Goal: Navigation & Orientation: Understand site structure

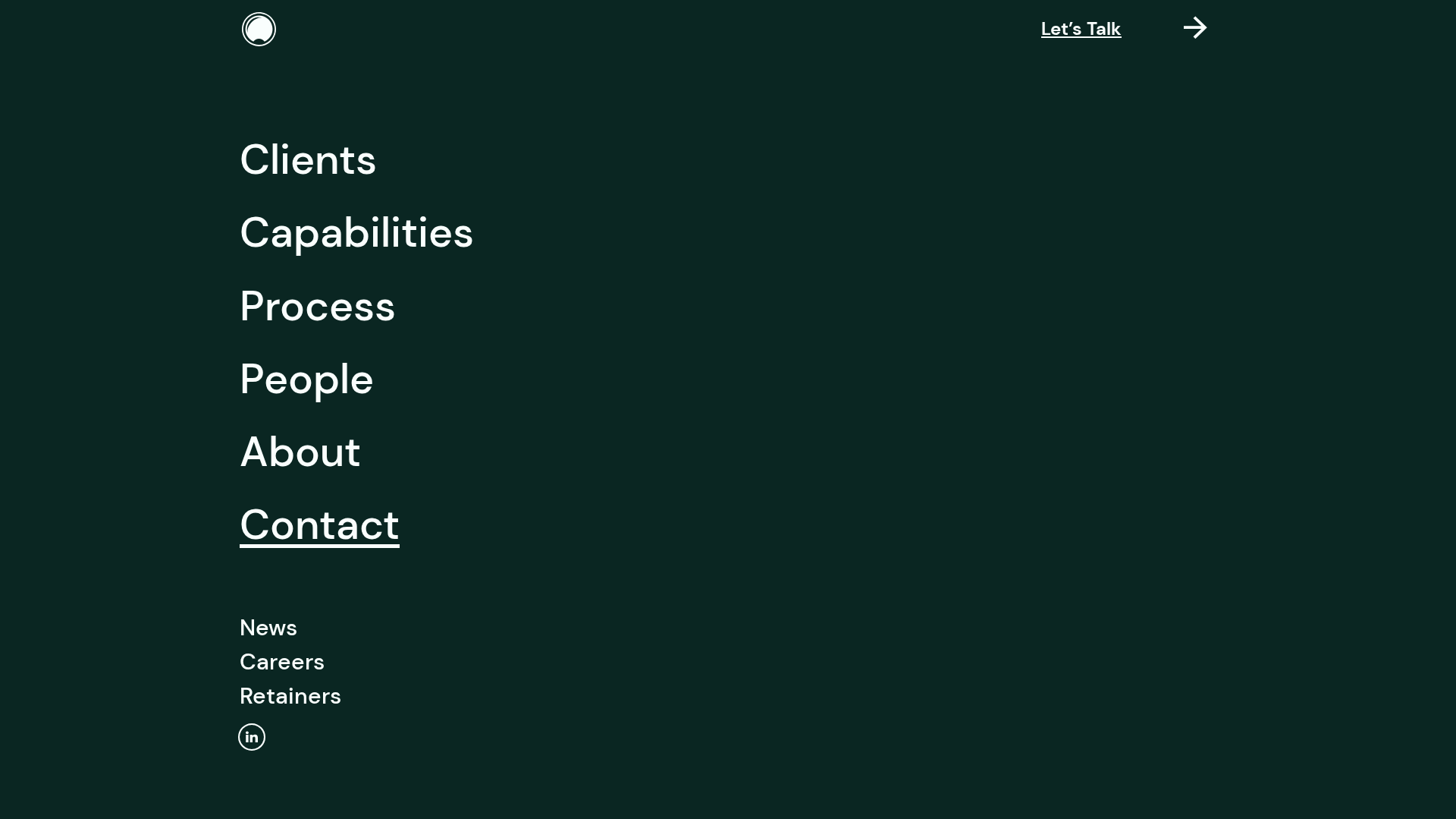
click at [299, 526] on link "Contact" at bounding box center [320, 524] width 160 height 73
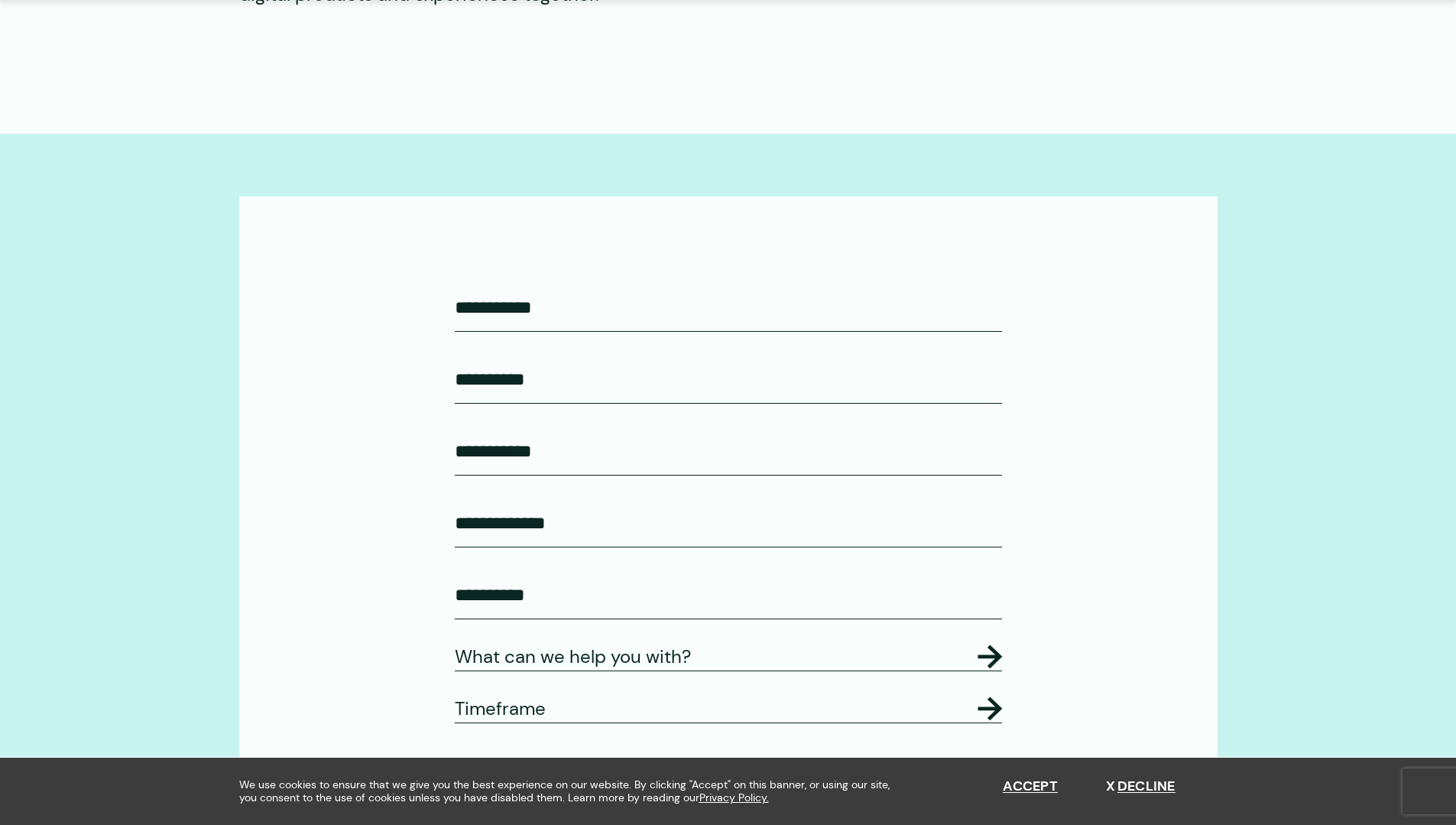
scroll to position [459, 0]
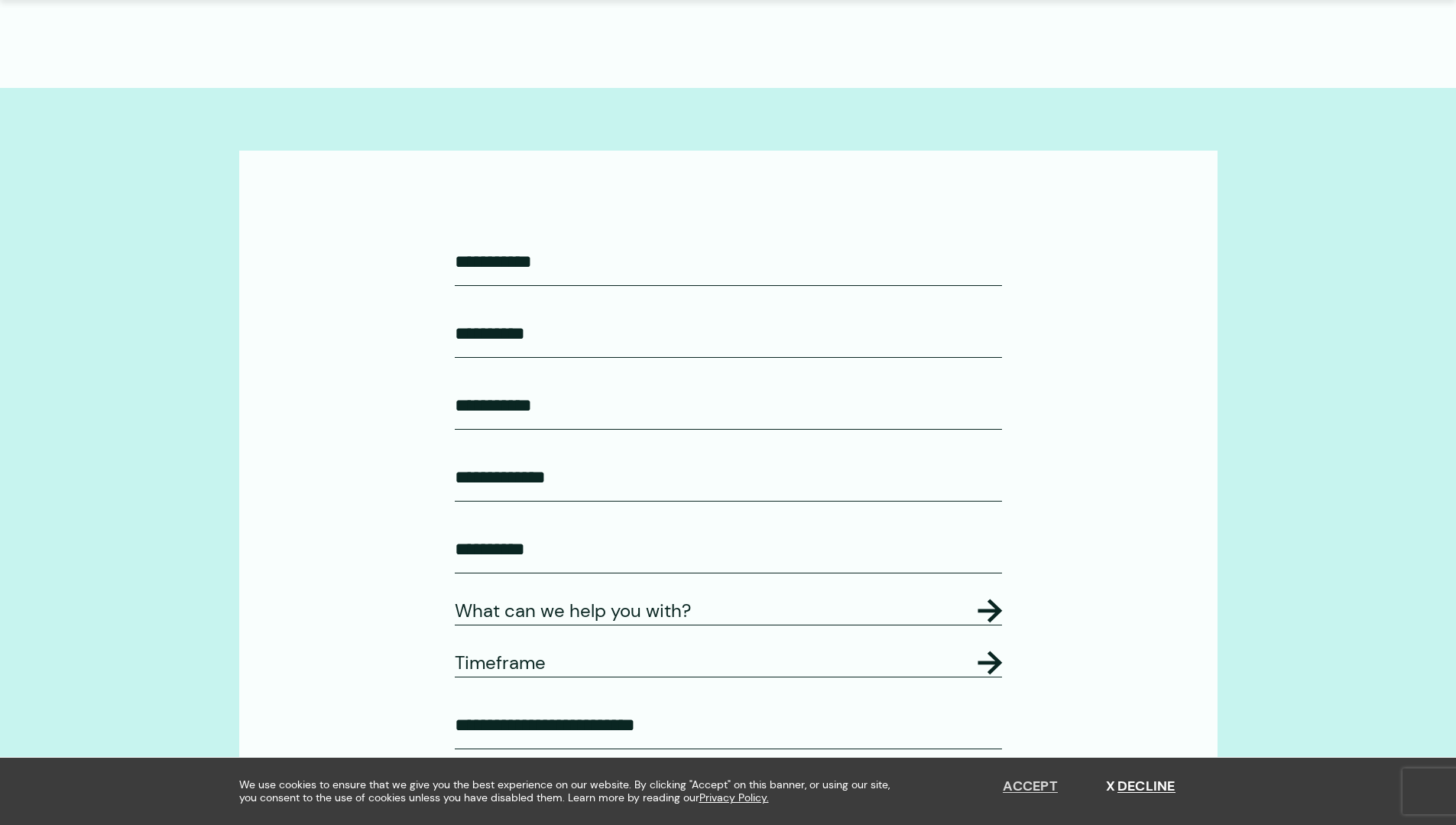
click at [1028, 788] on button "Accept" at bounding box center [1031, 787] width 55 height 17
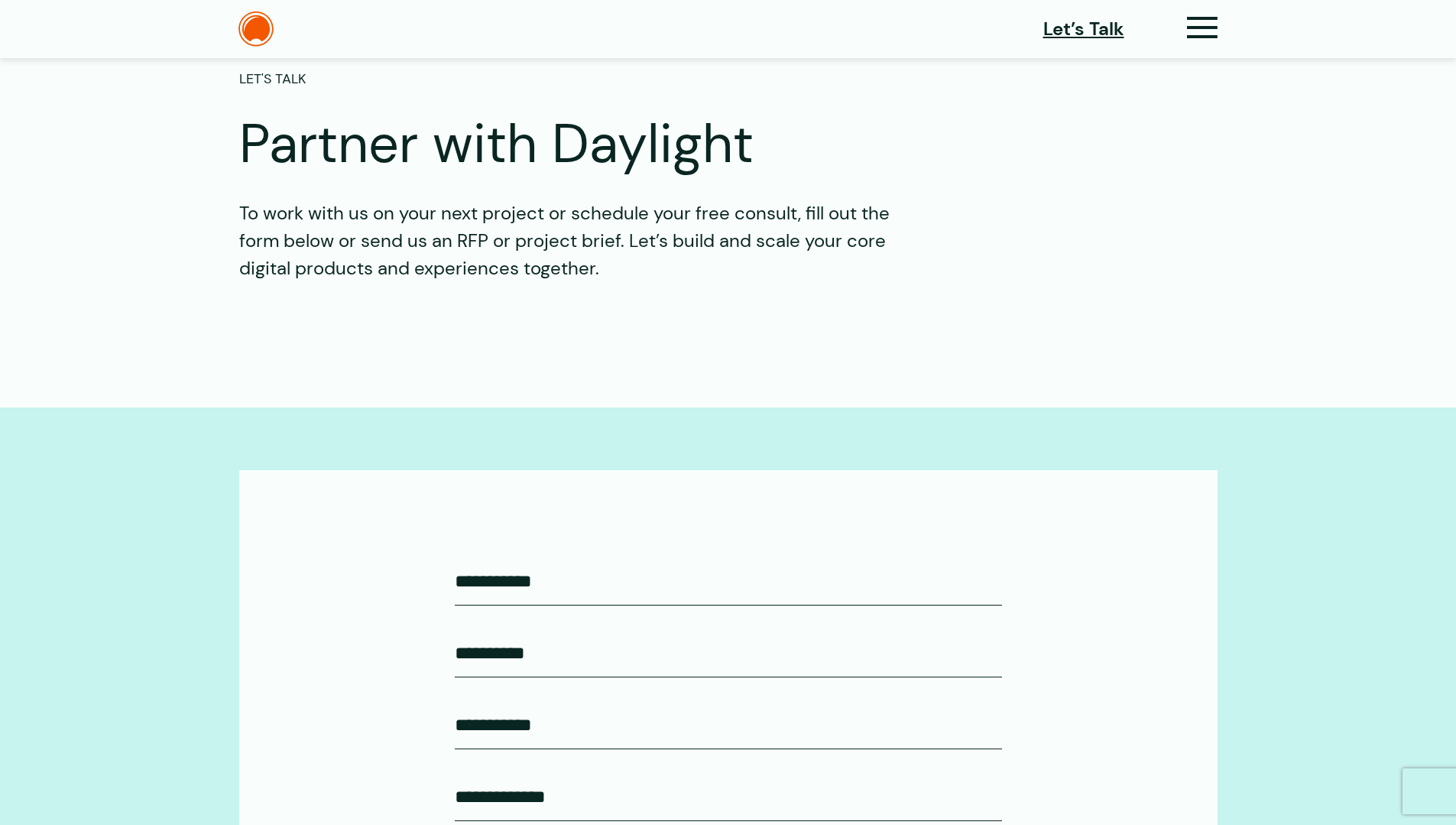
scroll to position [0, 0]
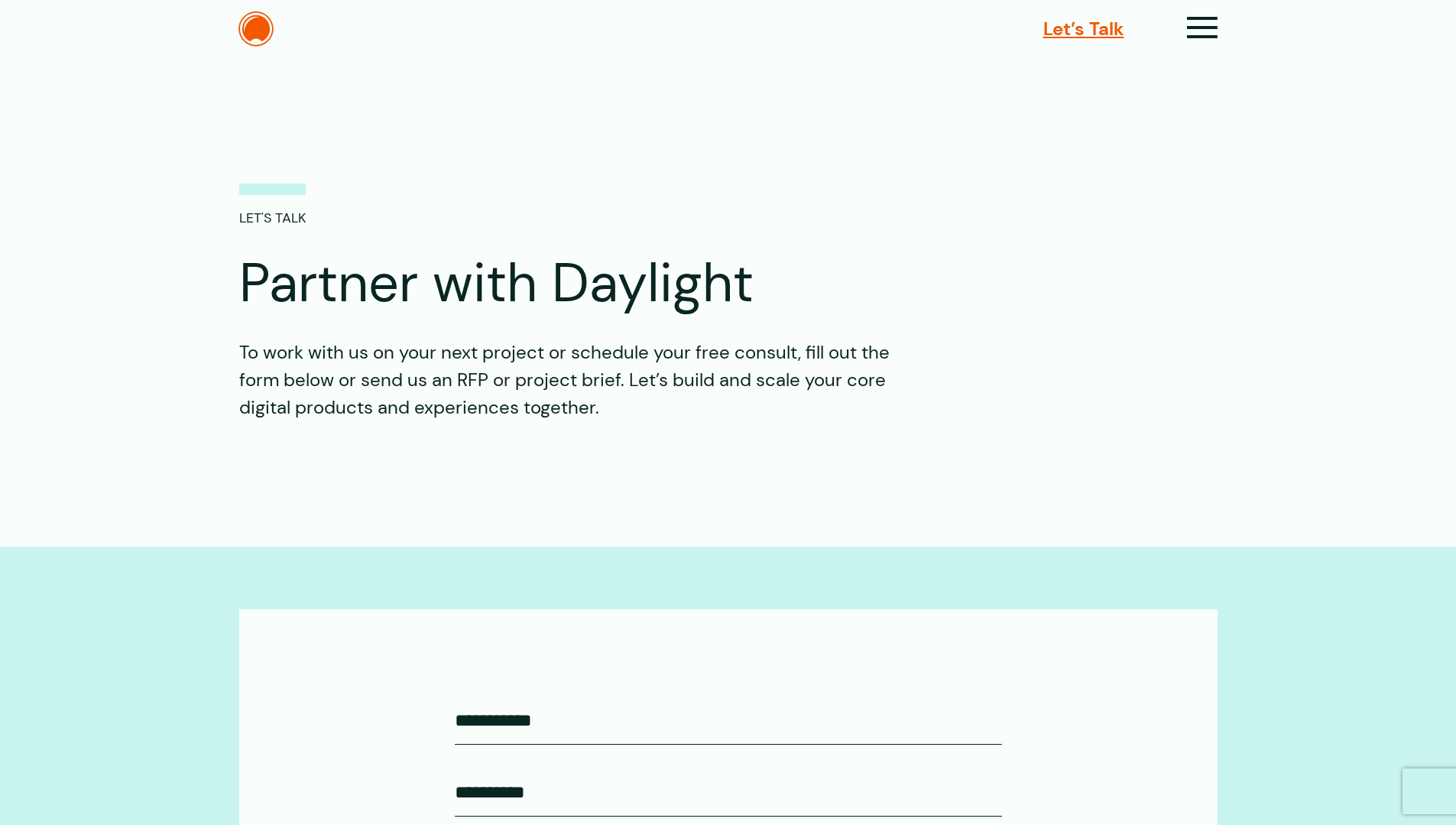
click at [1101, 25] on span "Let’s Talk" at bounding box center [1083, 29] width 81 height 28
click at [1215, 29] on icon at bounding box center [1203, 33] width 32 height 16
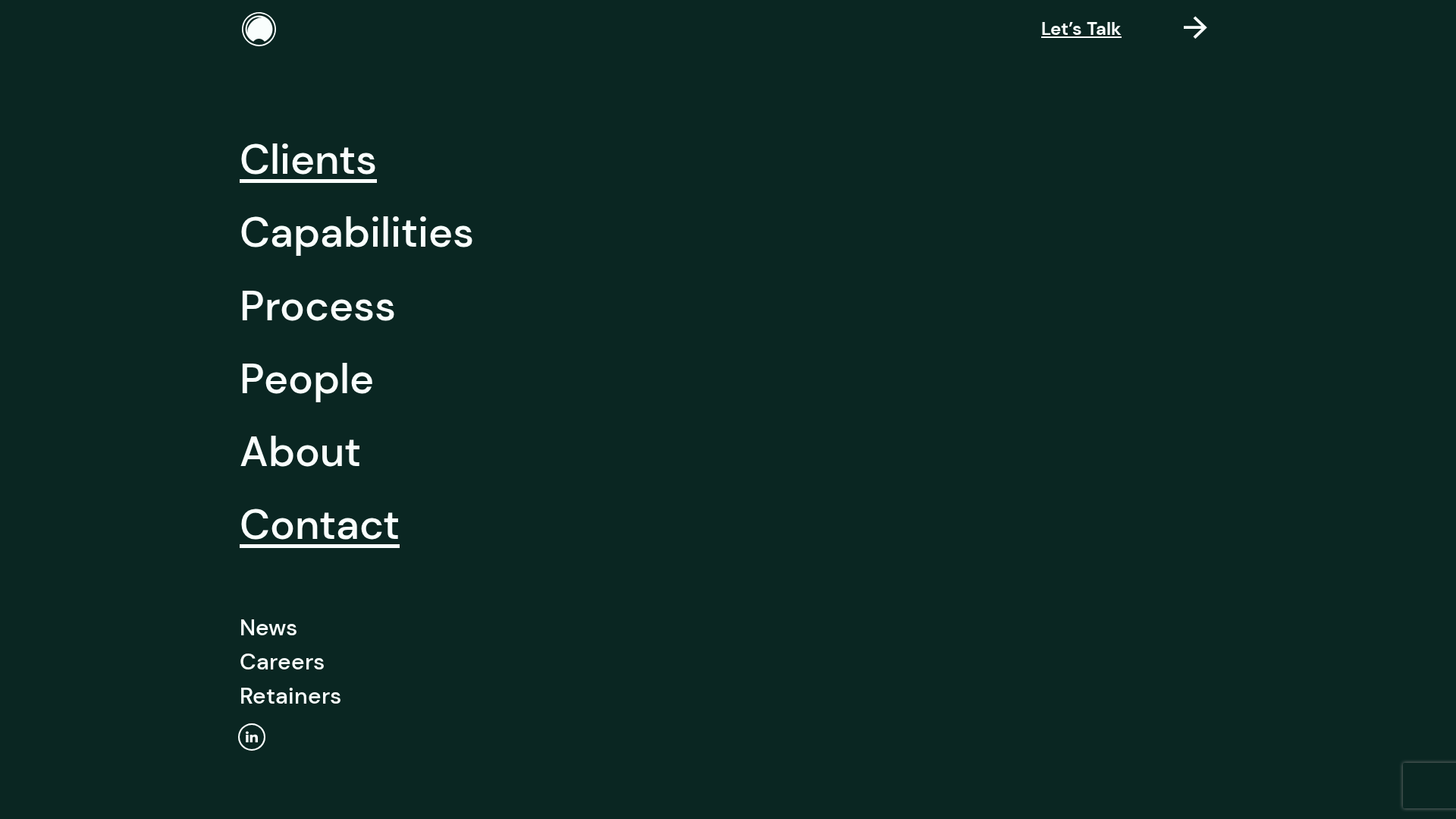
click at [320, 160] on link "Clients" at bounding box center [308, 159] width 138 height 73
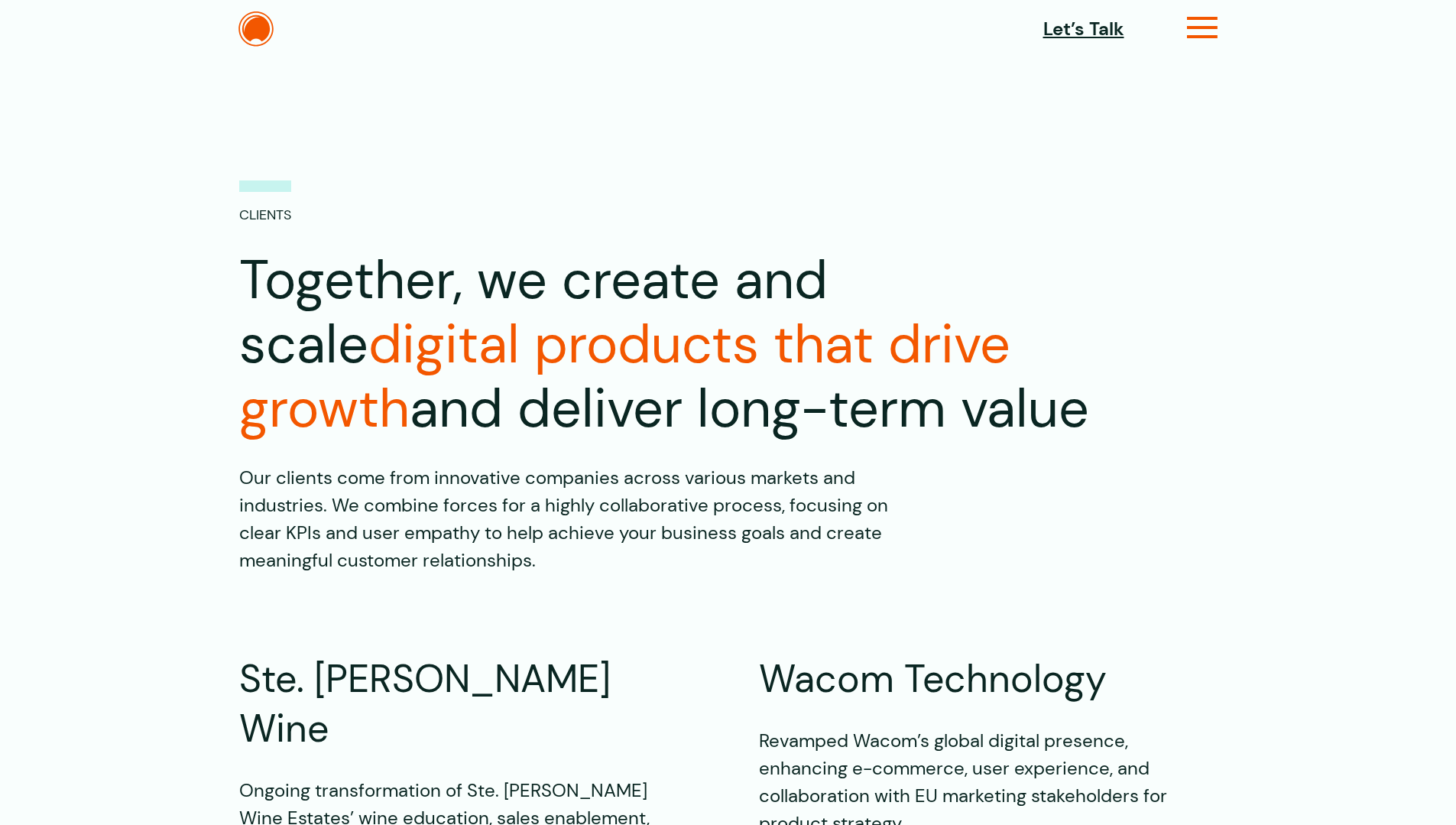
click at [1212, 40] on icon at bounding box center [1203, 33] width 32 height 16
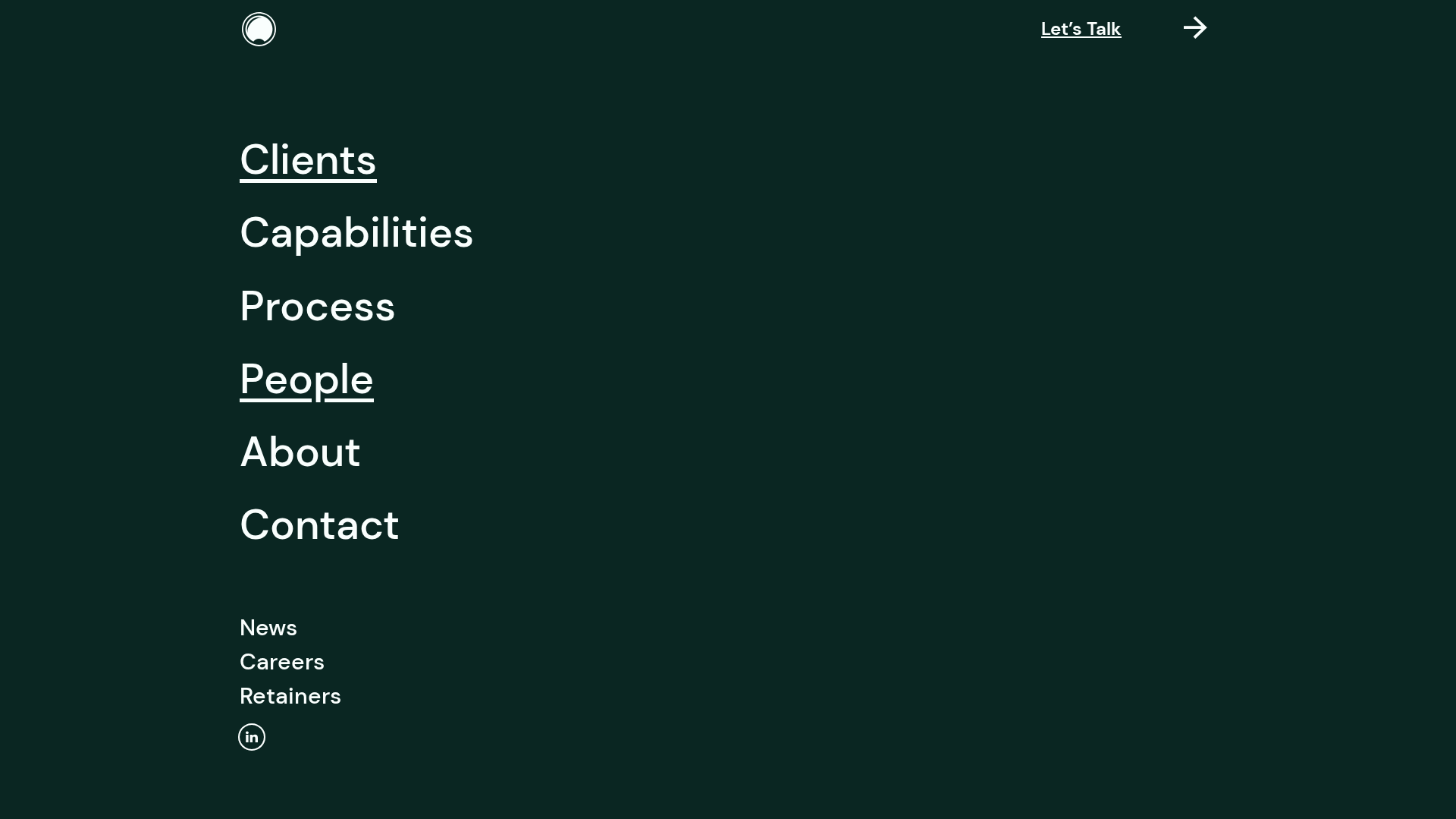
click at [309, 397] on link "People" at bounding box center [307, 379] width 135 height 73
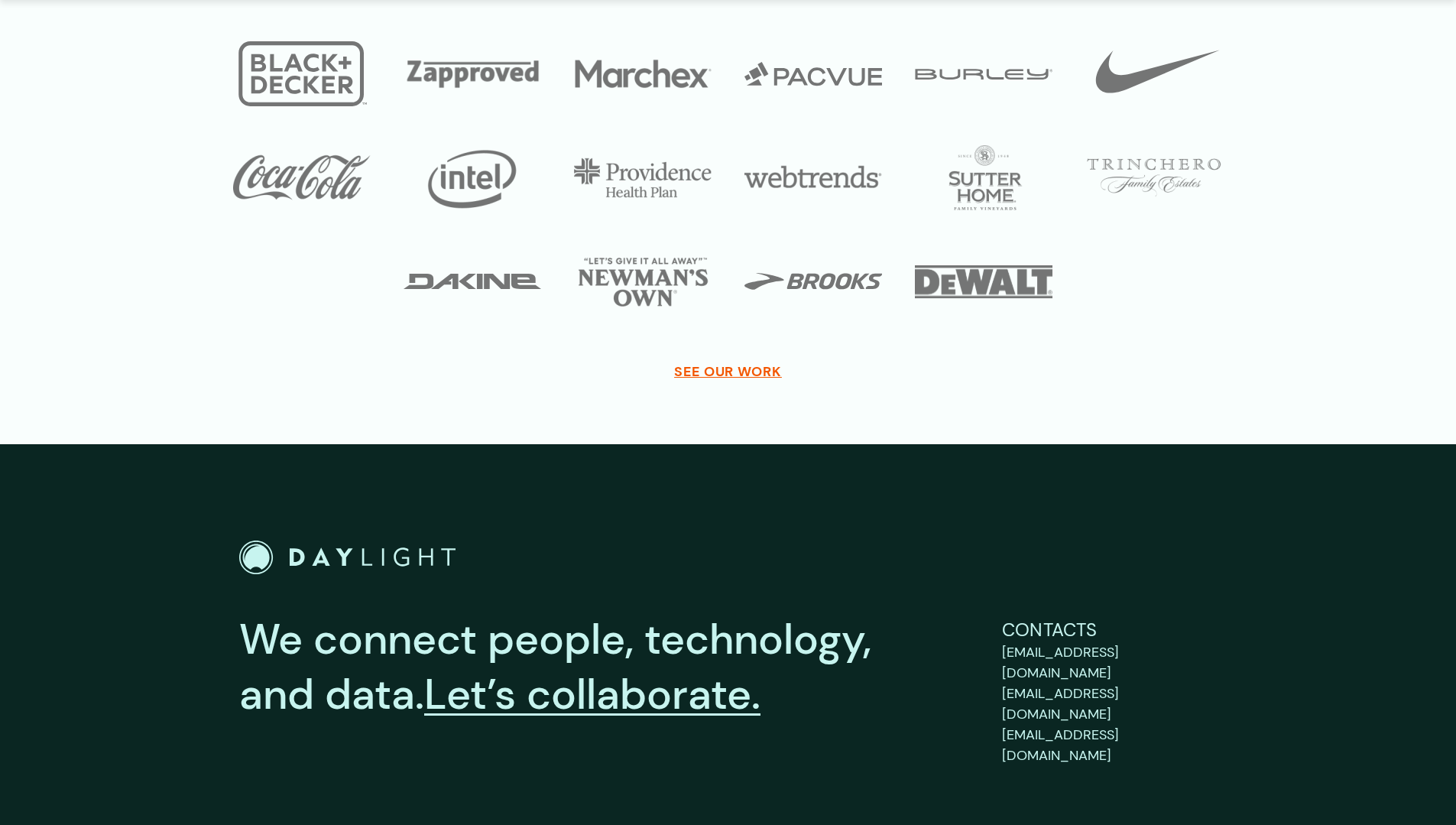
scroll to position [2983, 0]
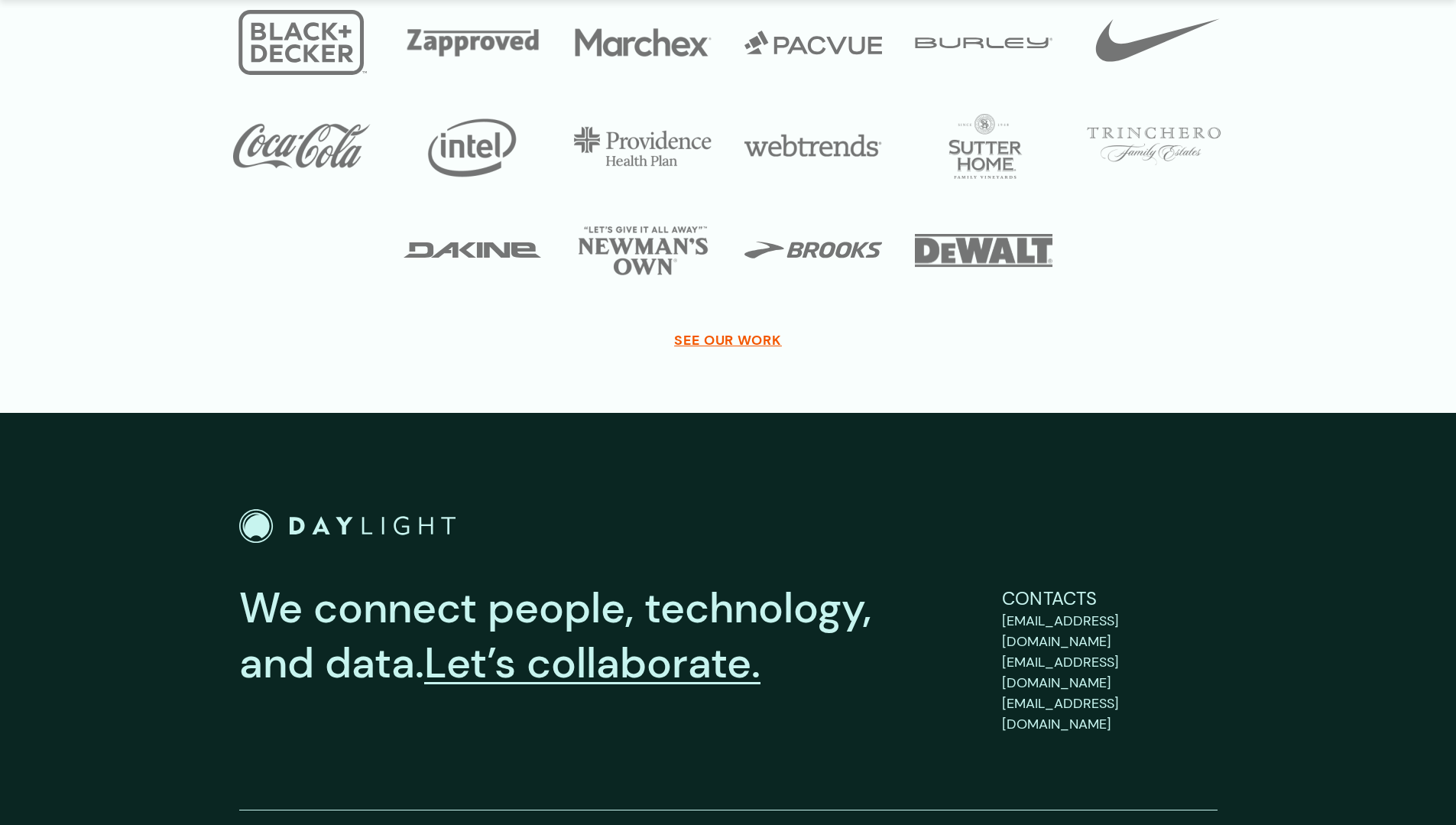
drag, startPoint x: 250, startPoint y: 793, endPoint x: 363, endPoint y: 790, distance: 113.0
click at [363, 824] on p "© [DATE] – [DATE] Daylight. All rights reserved. Privacy" at bounding box center [728, 839] width 978 height 13
copy p "[DATE] – [DATE] Daylight."
